Goal: Information Seeking & Learning: Learn about a topic

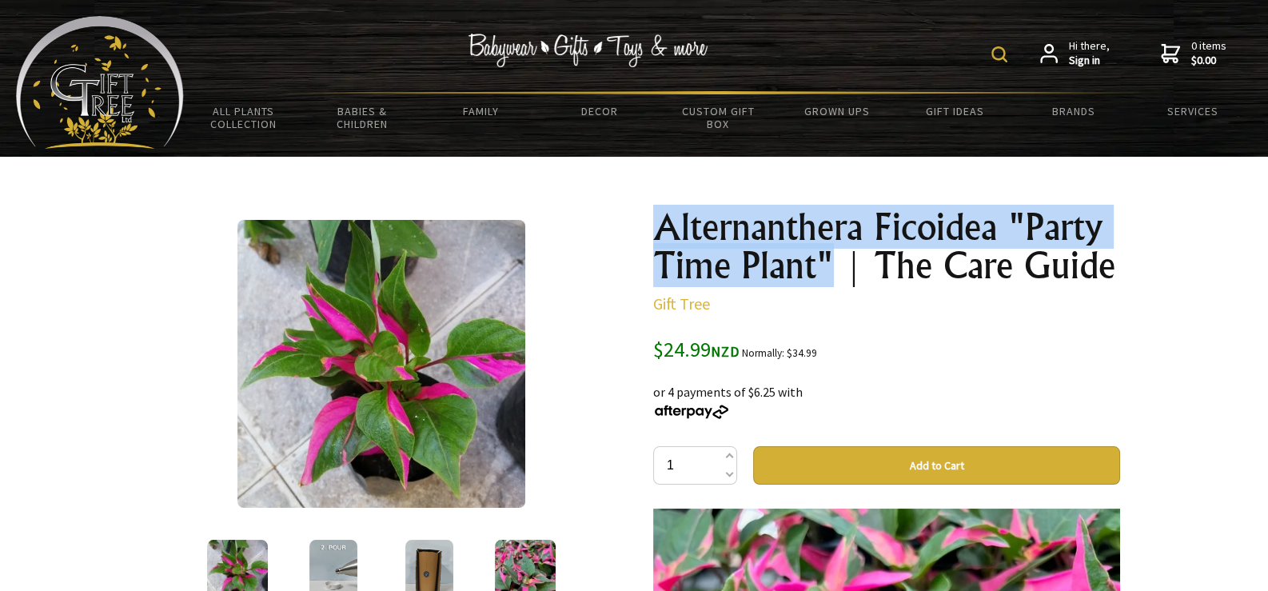
drag, startPoint x: 667, startPoint y: 224, endPoint x: 827, endPoint y: 257, distance: 164.1
click at [827, 257] on h1 "Alternanthera Ficoidea "Party Time Plant" | The Care Guide" at bounding box center [886, 246] width 467 height 77
copy h1 "Alternanthera Ficoidea "Party Time Plant""
